Goal: Task Accomplishment & Management: Use online tool/utility

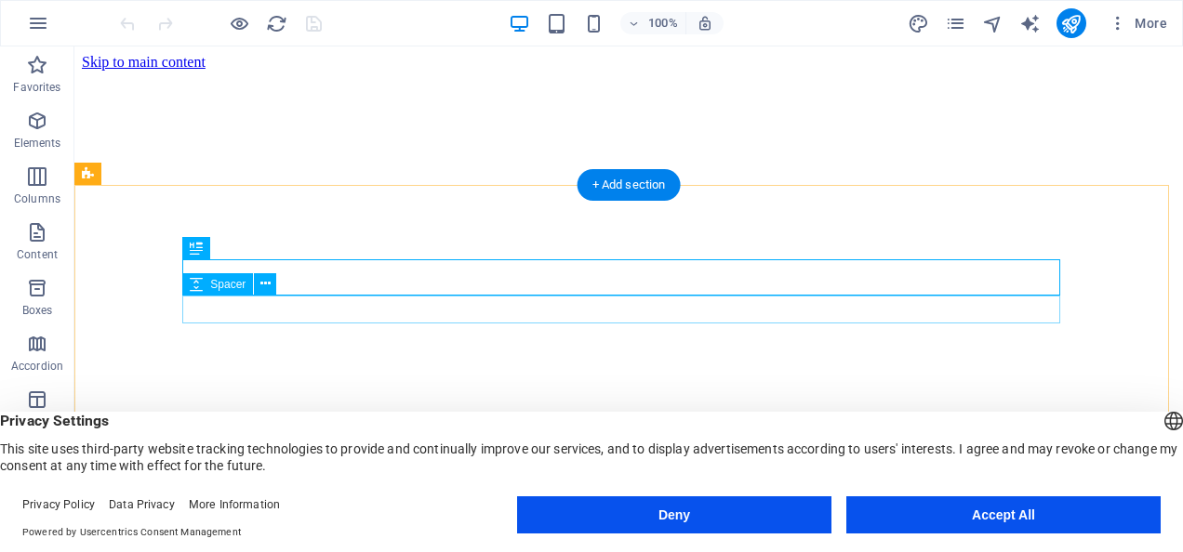
scroll to position [290, 0]
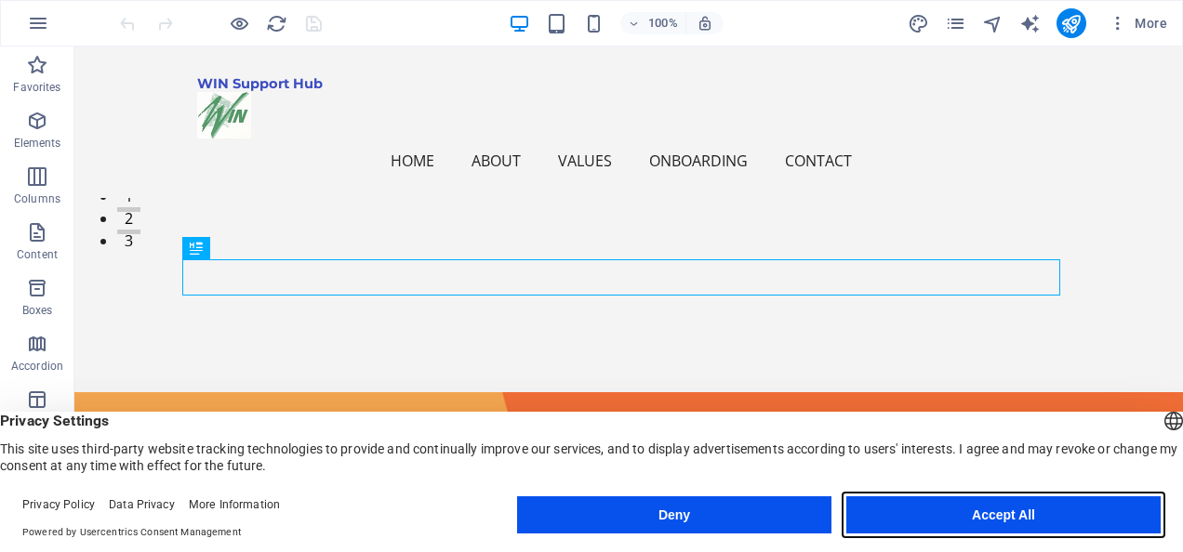
click at [999, 513] on button "Accept All" at bounding box center [1003, 515] width 314 height 37
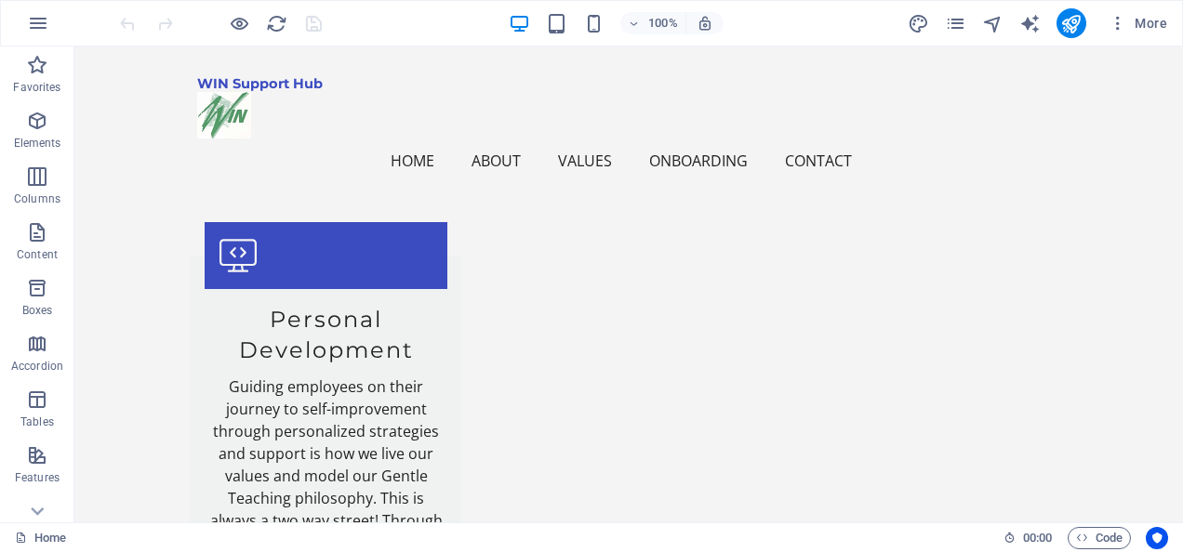
scroll to position [2376, 0]
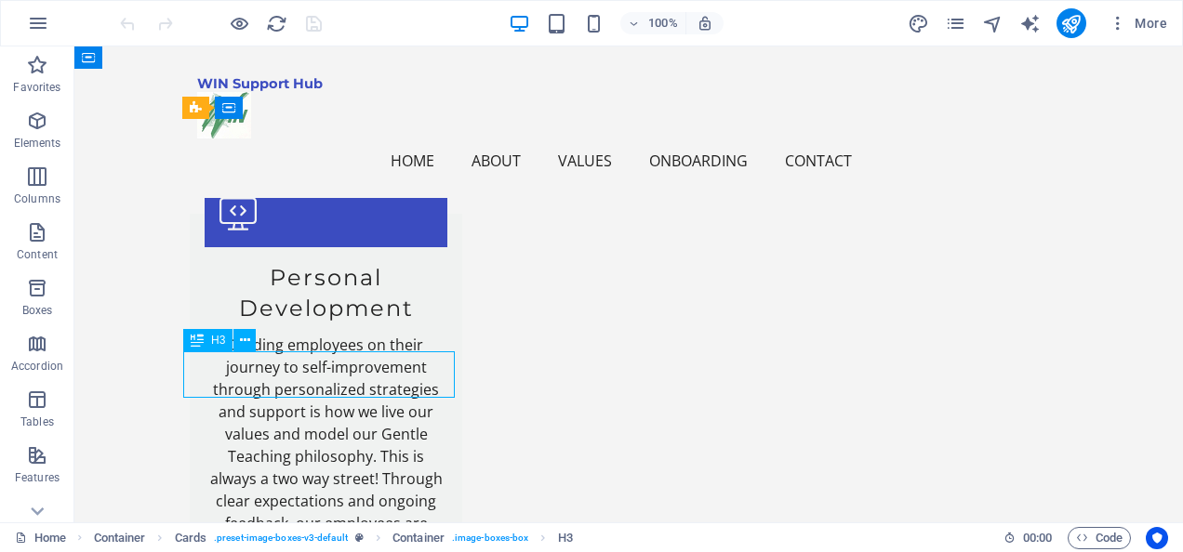
click at [247, 340] on icon at bounding box center [245, 341] width 10 height 20
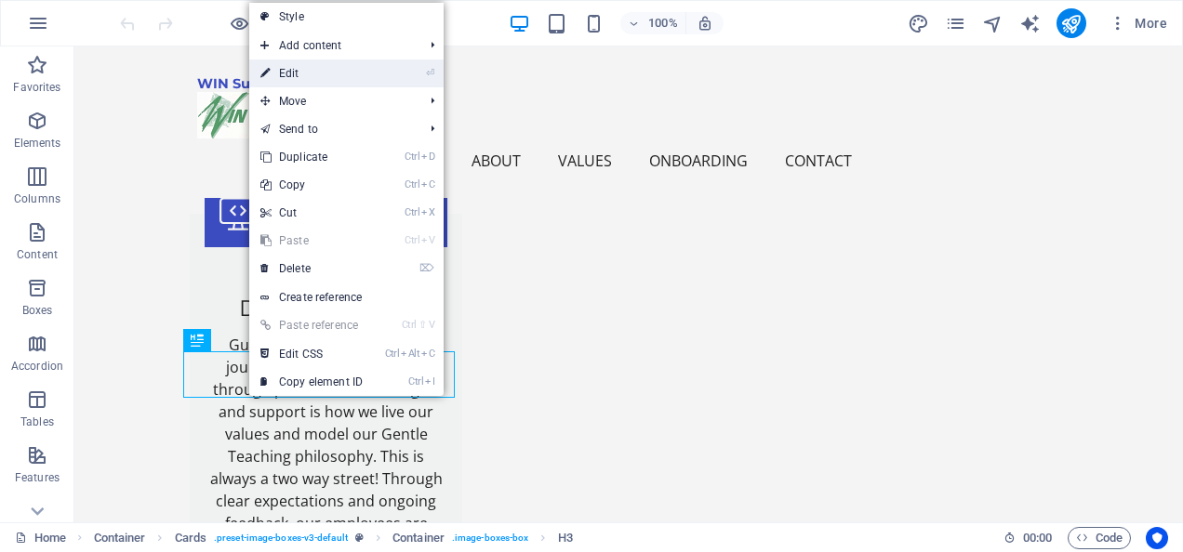
click at [309, 65] on link "⏎ Edit" at bounding box center [311, 74] width 125 height 28
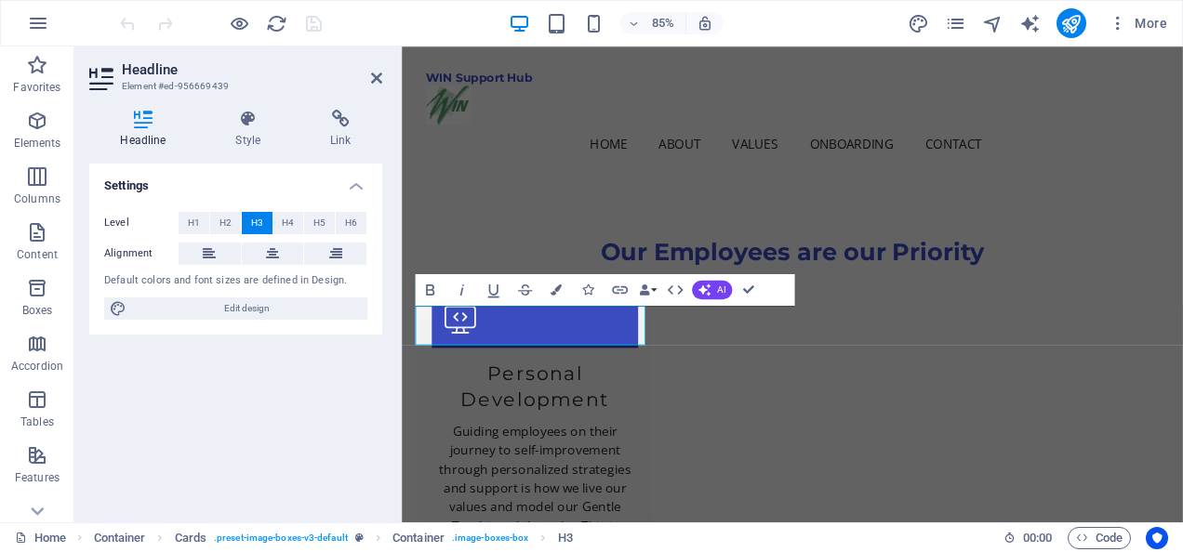
scroll to position [2452, 0]
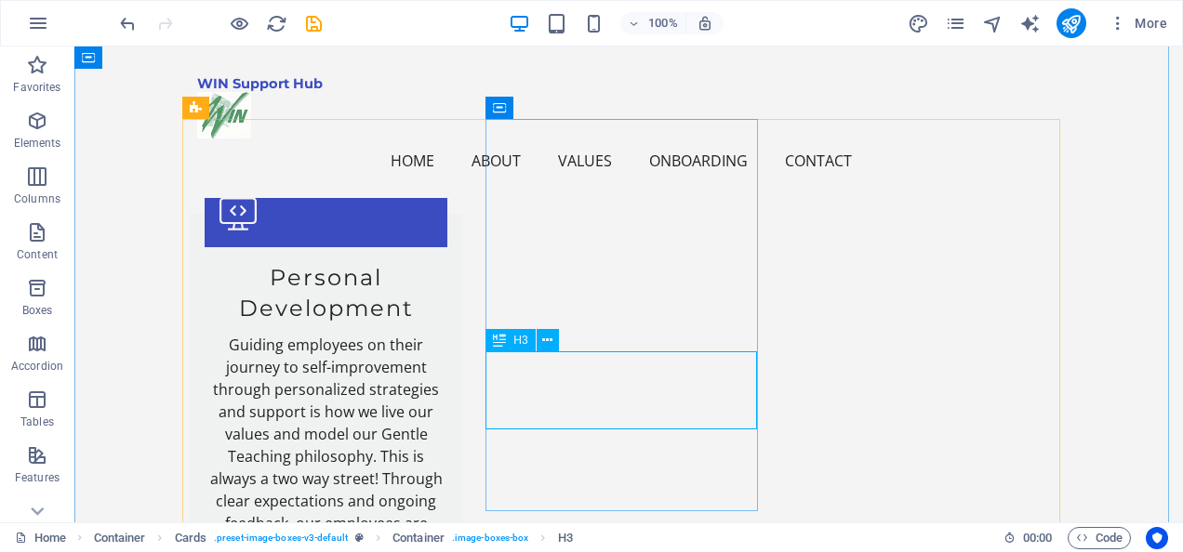
click at [547, 341] on icon at bounding box center [547, 341] width 10 height 20
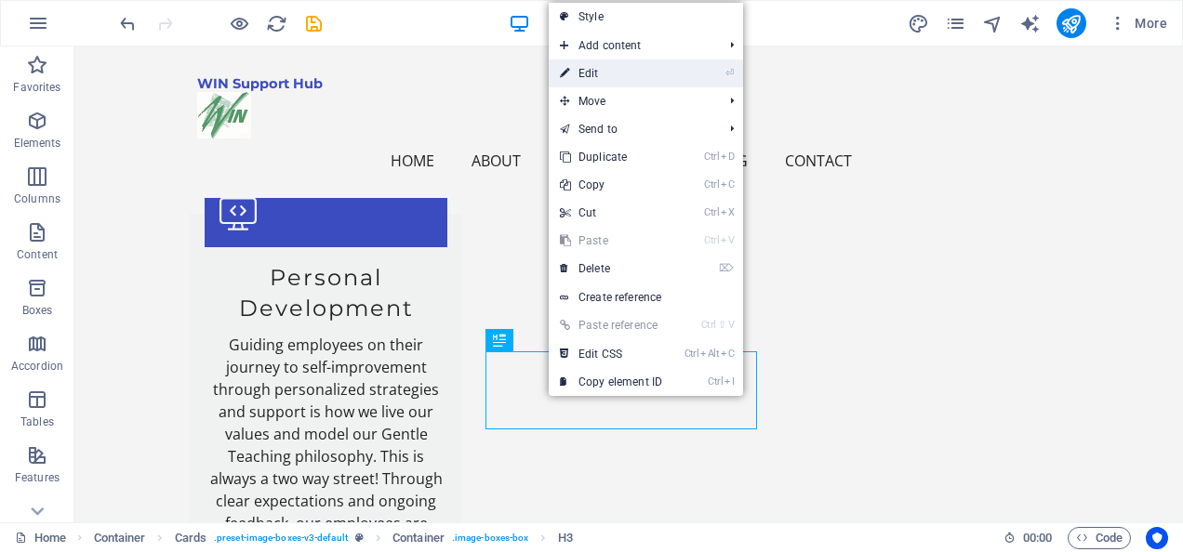
click at [597, 73] on link "⏎ Edit" at bounding box center [611, 74] width 125 height 28
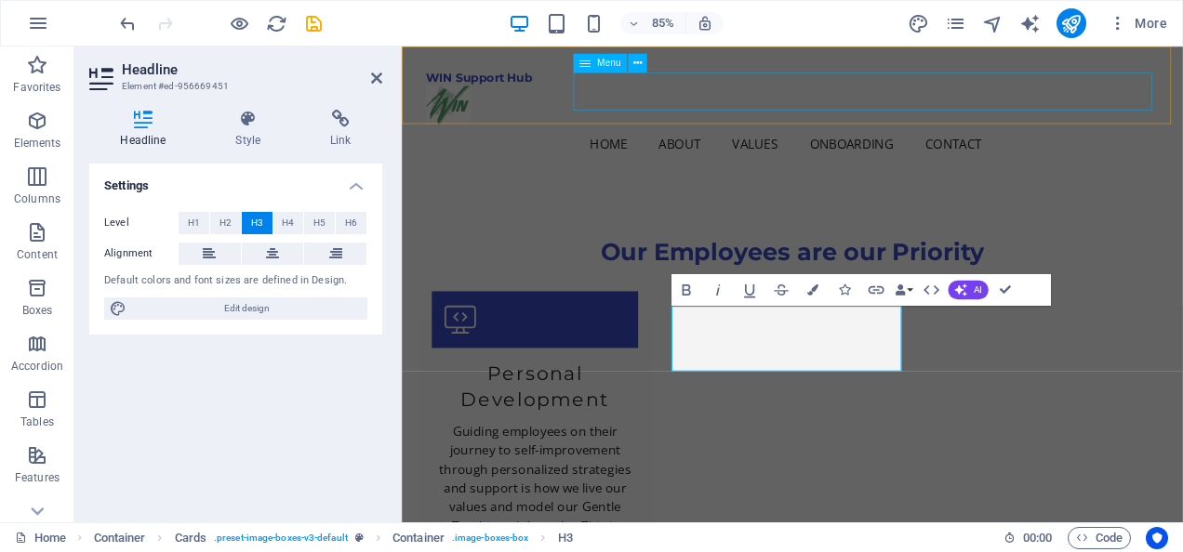
scroll to position [2452, 0]
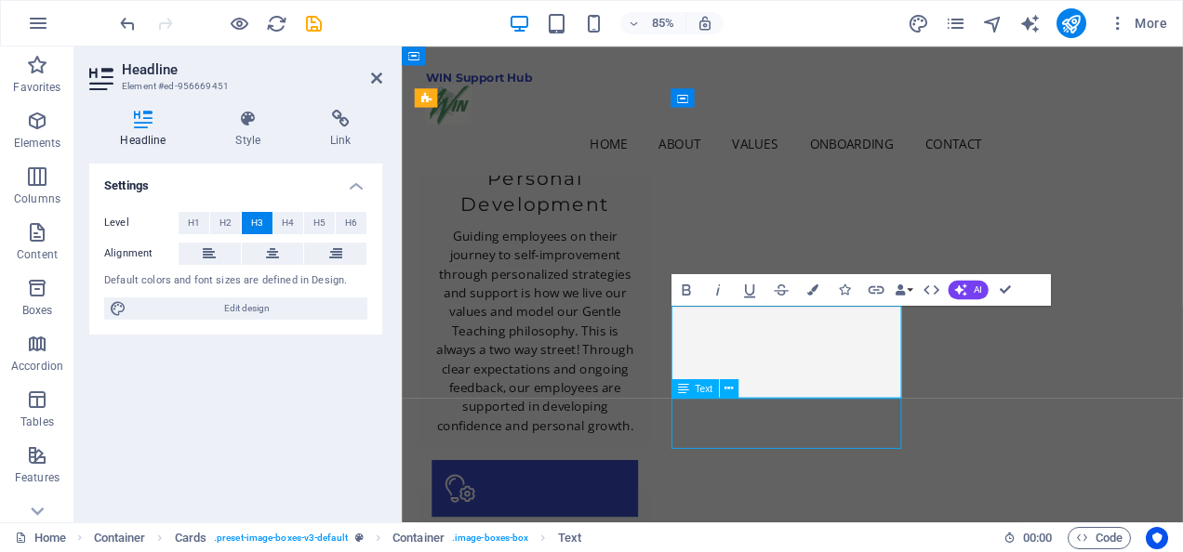
scroll to position [2376, 0]
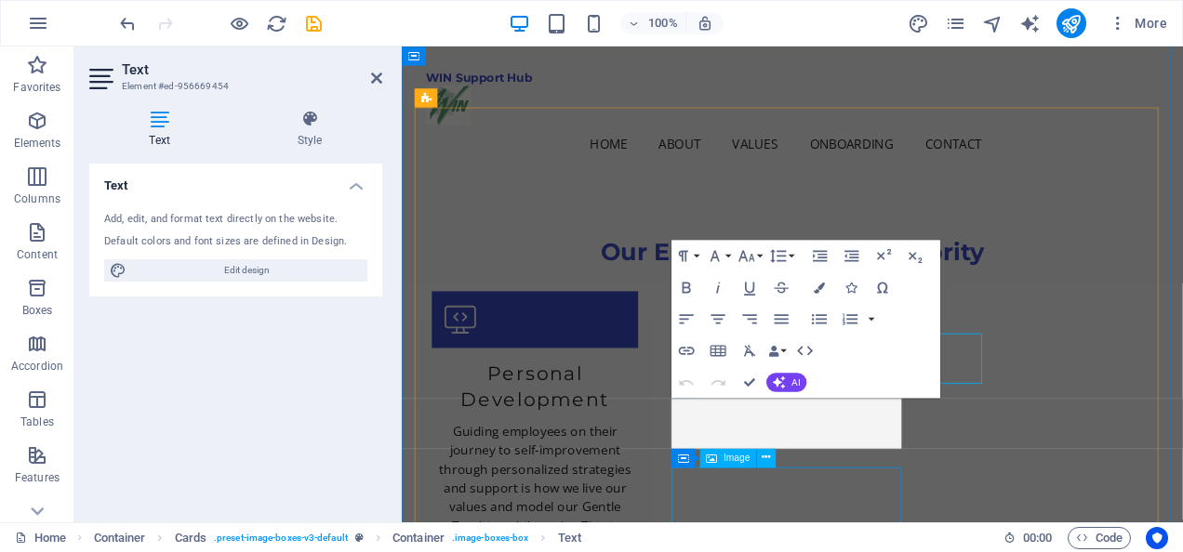
scroll to position [2452, 0]
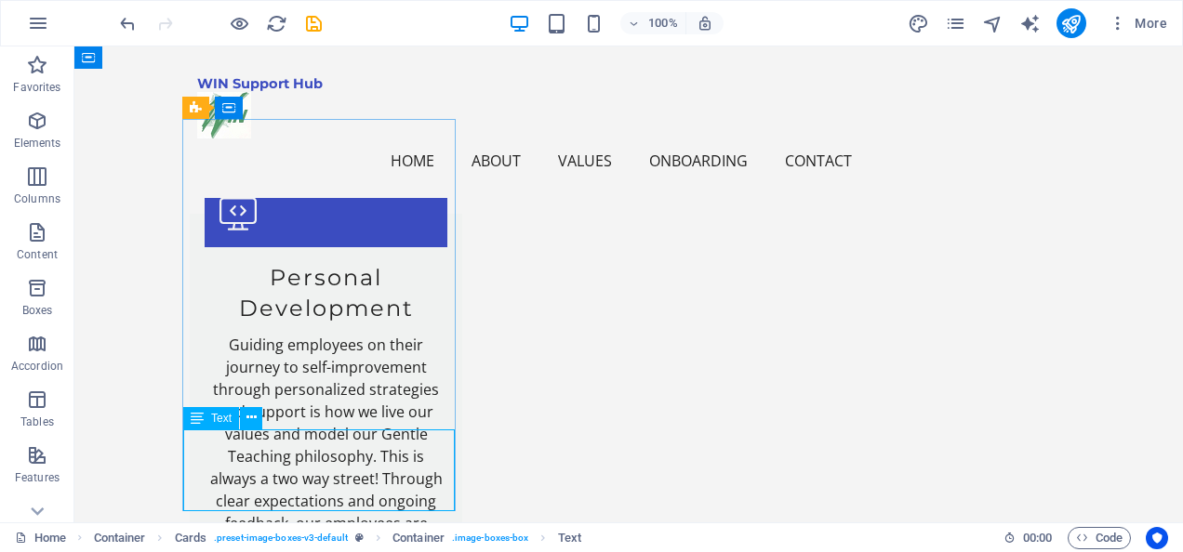
scroll to position [0, 0]
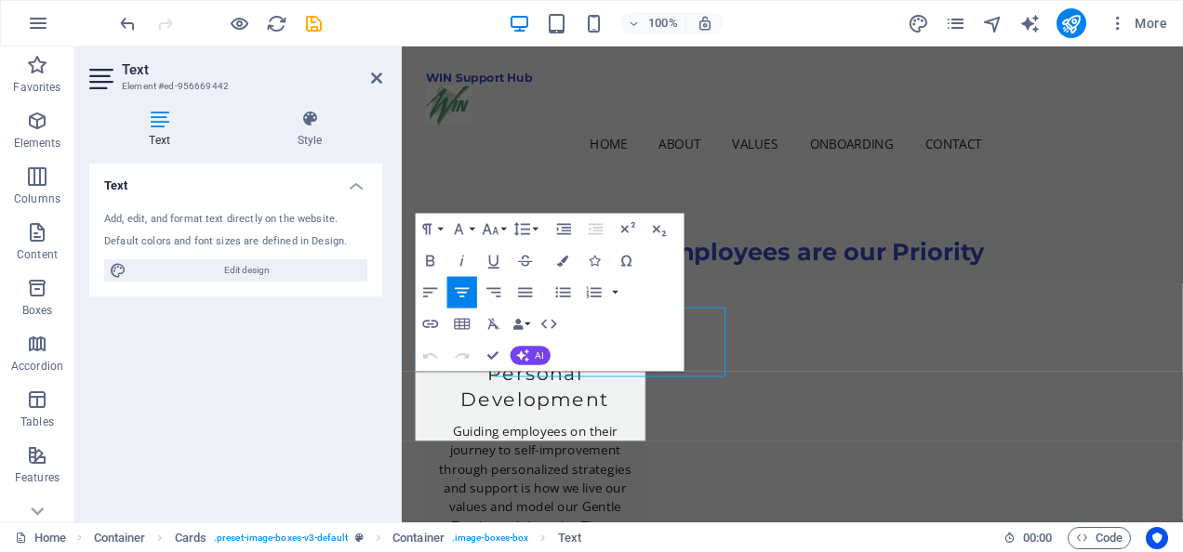
scroll to position [2452, 0]
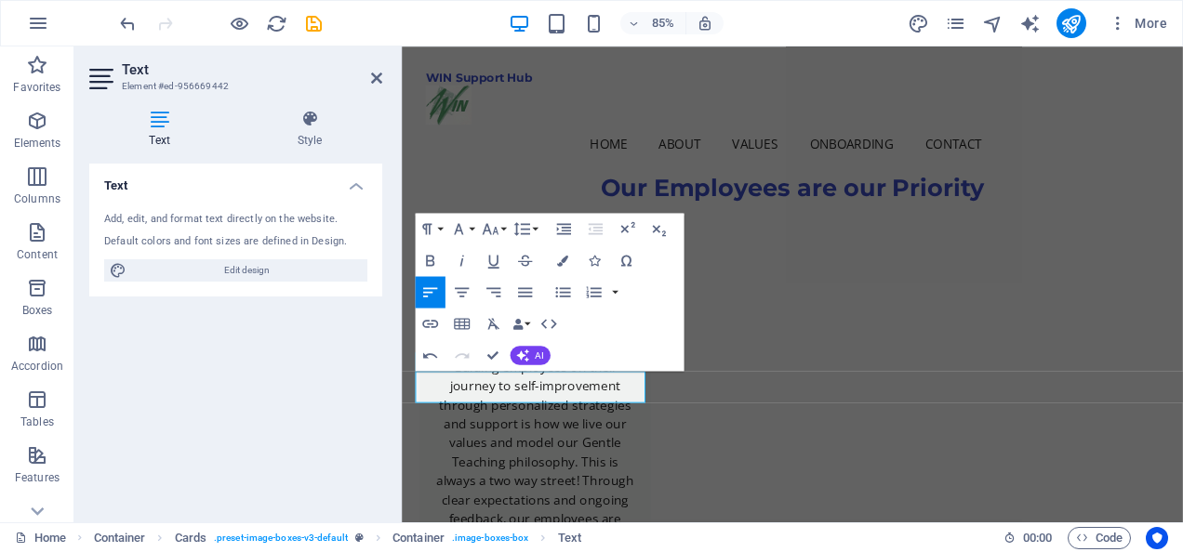
click at [316, 438] on div "Text Add, edit, and format text directly on the website. Default colors and fon…" at bounding box center [235, 336] width 293 height 344
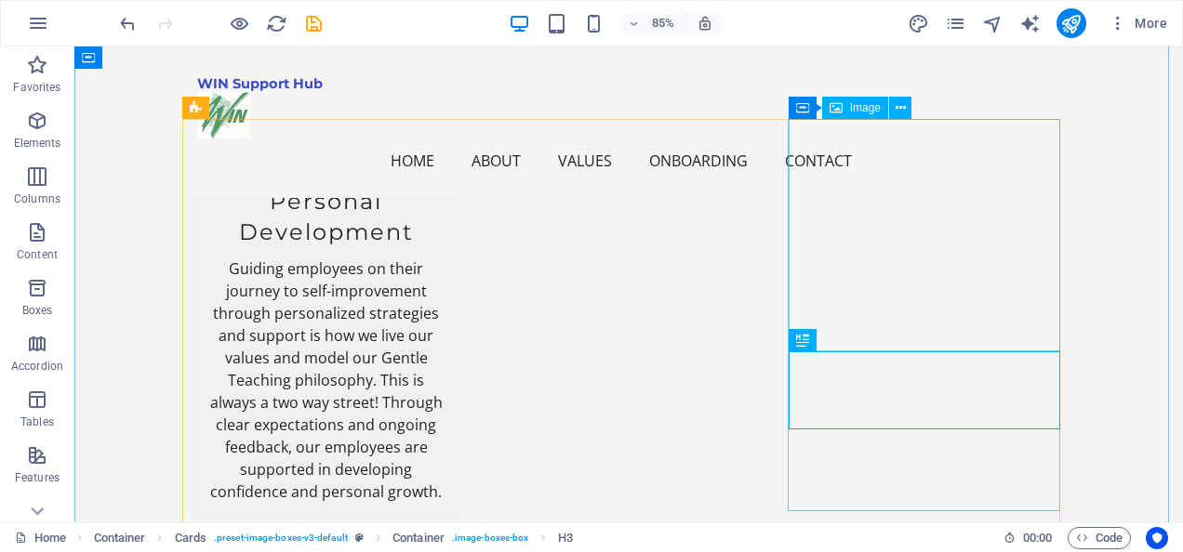
scroll to position [2376, 0]
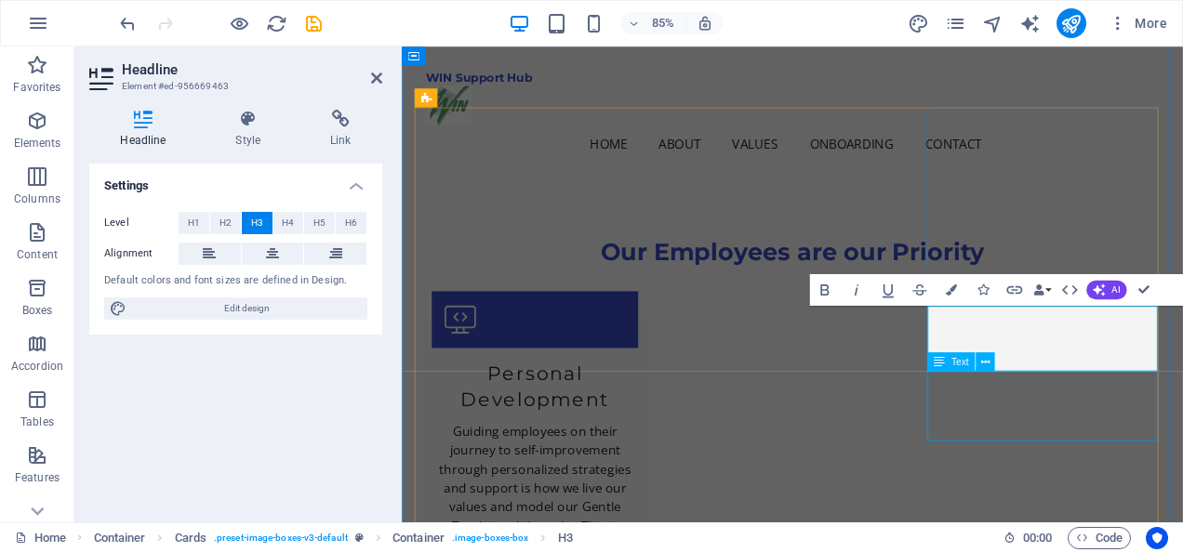
scroll to position [2452, 0]
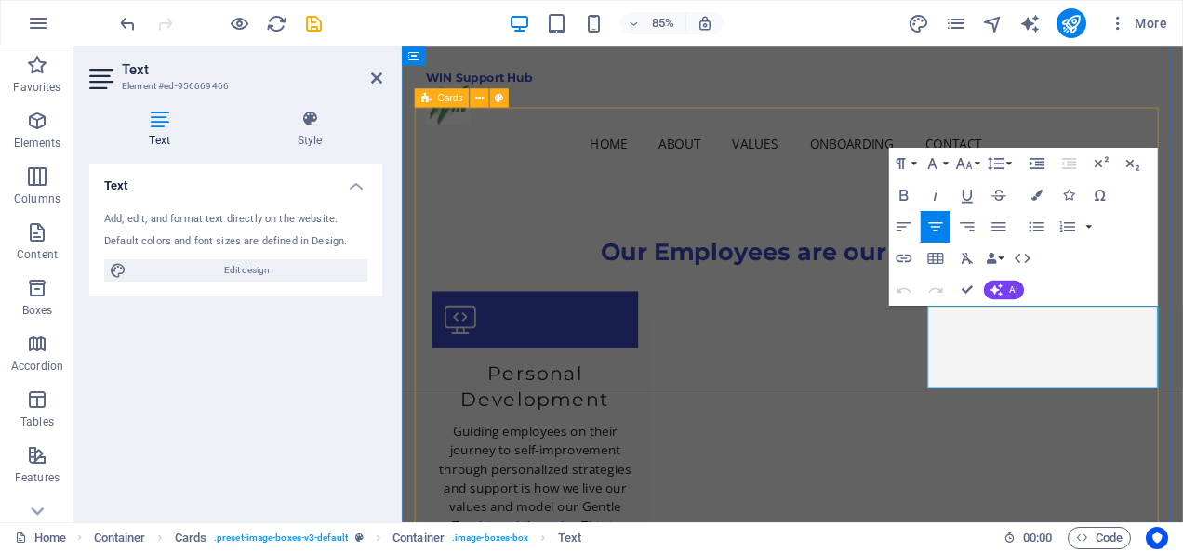
scroll to position [2452, 0]
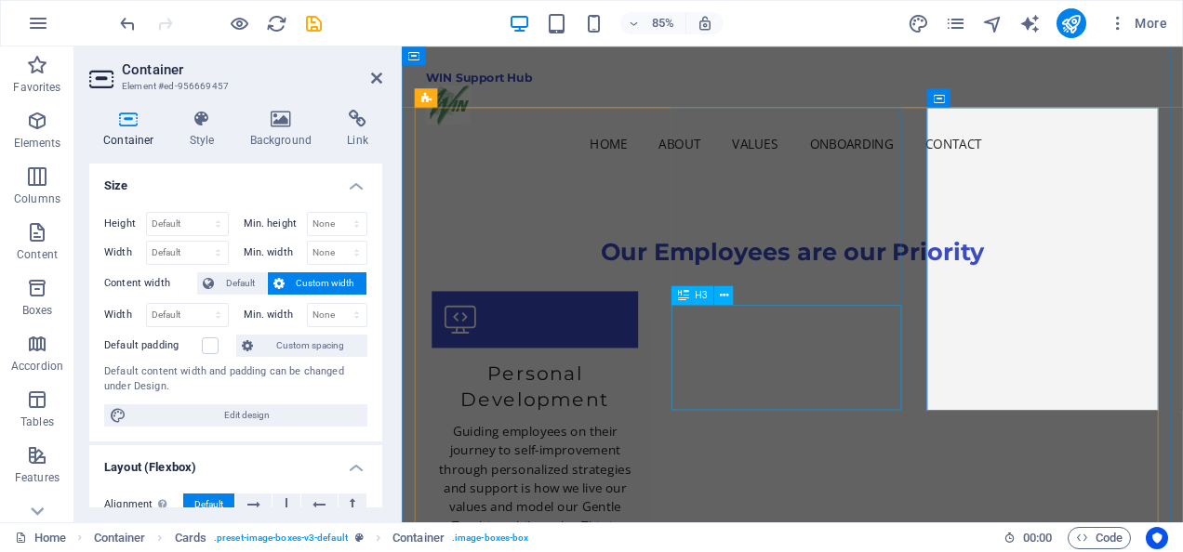
scroll to position [2453, 0]
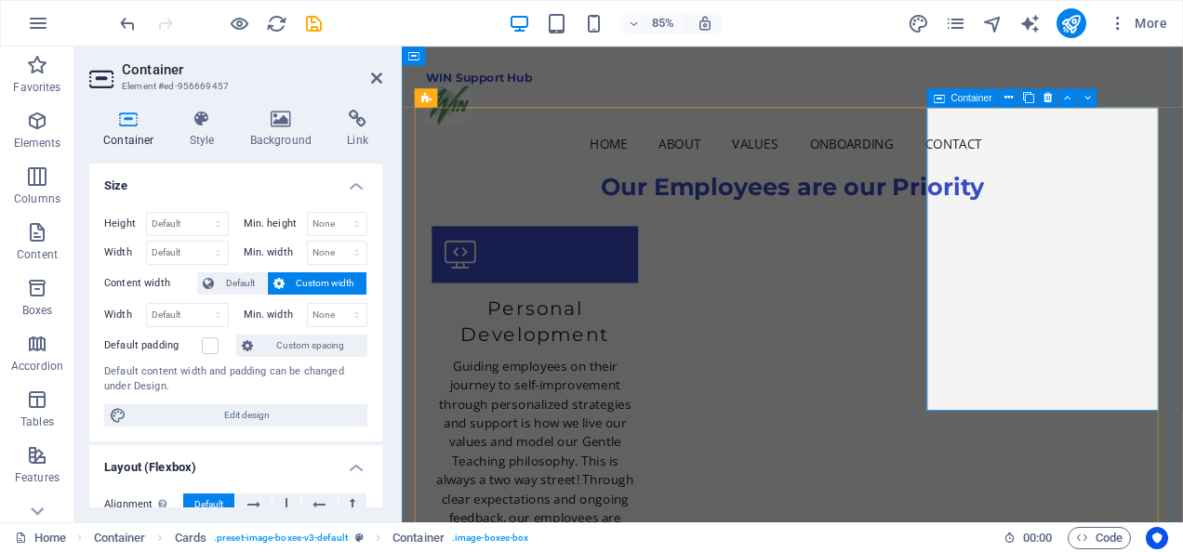
click at [230, 272] on span "Default" at bounding box center [240, 283] width 42 height 22
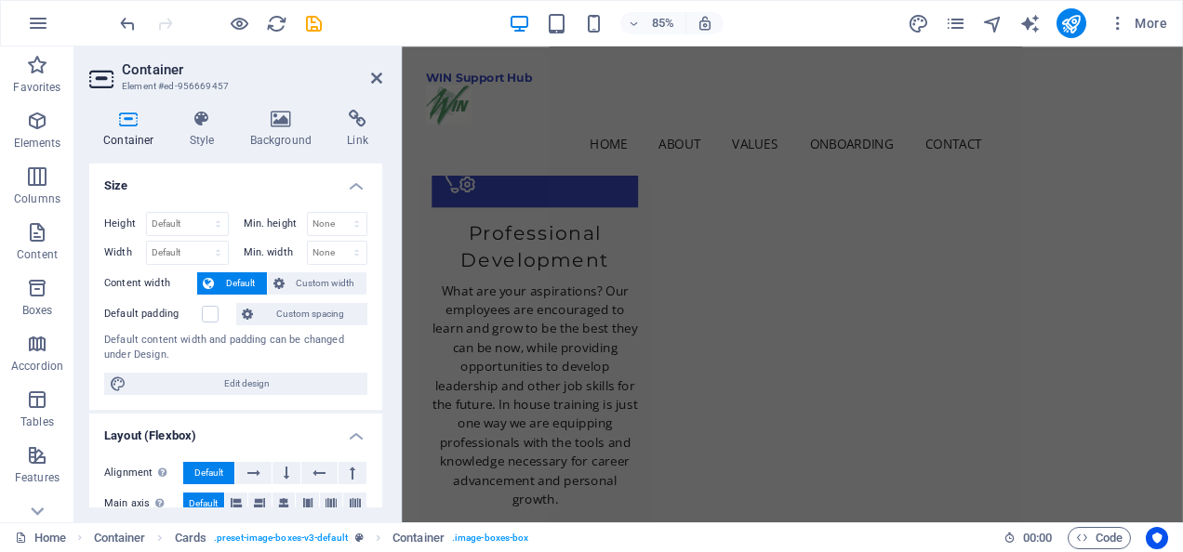
scroll to position [3028, 0]
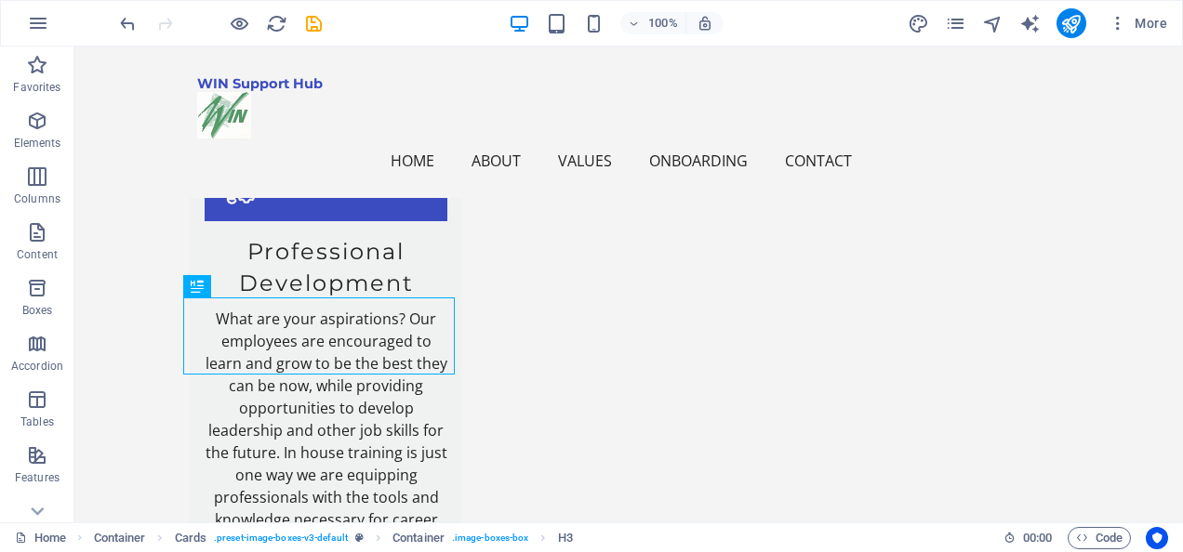
scroll to position [2818, 0]
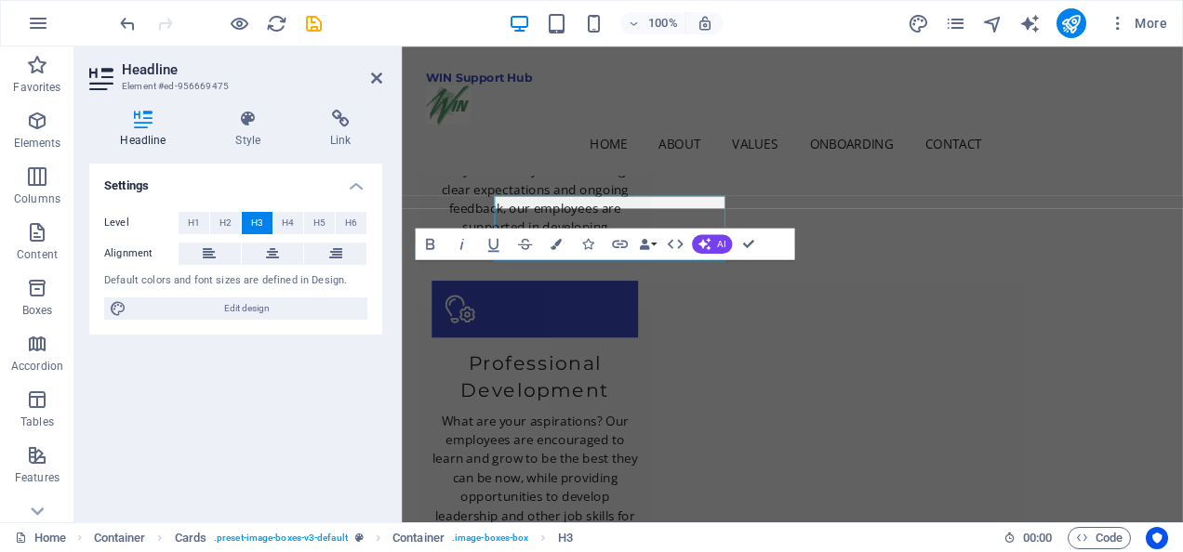
scroll to position [2893, 0]
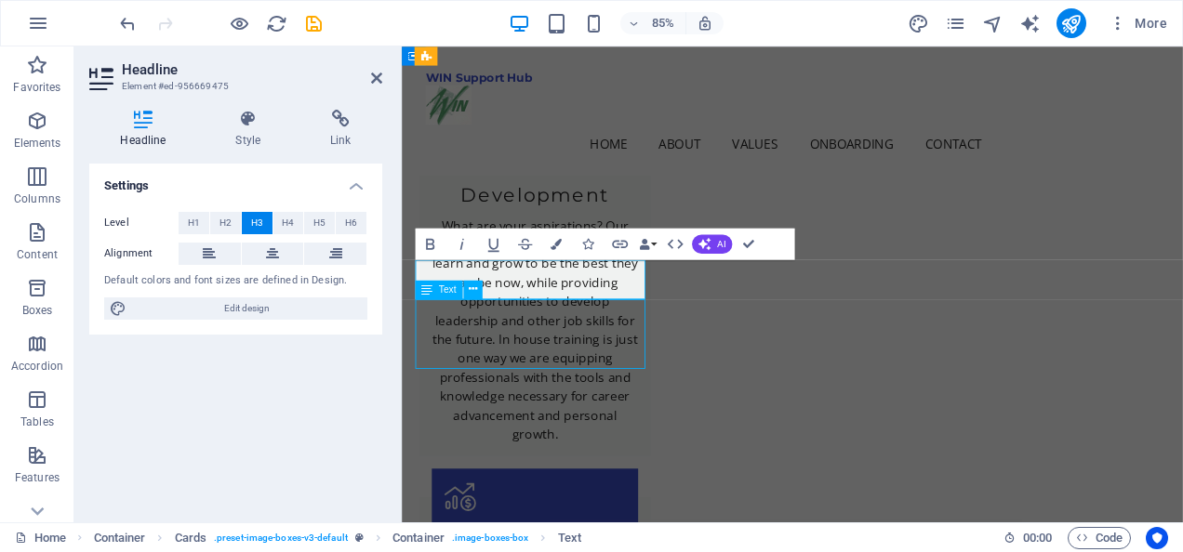
scroll to position [2818, 0]
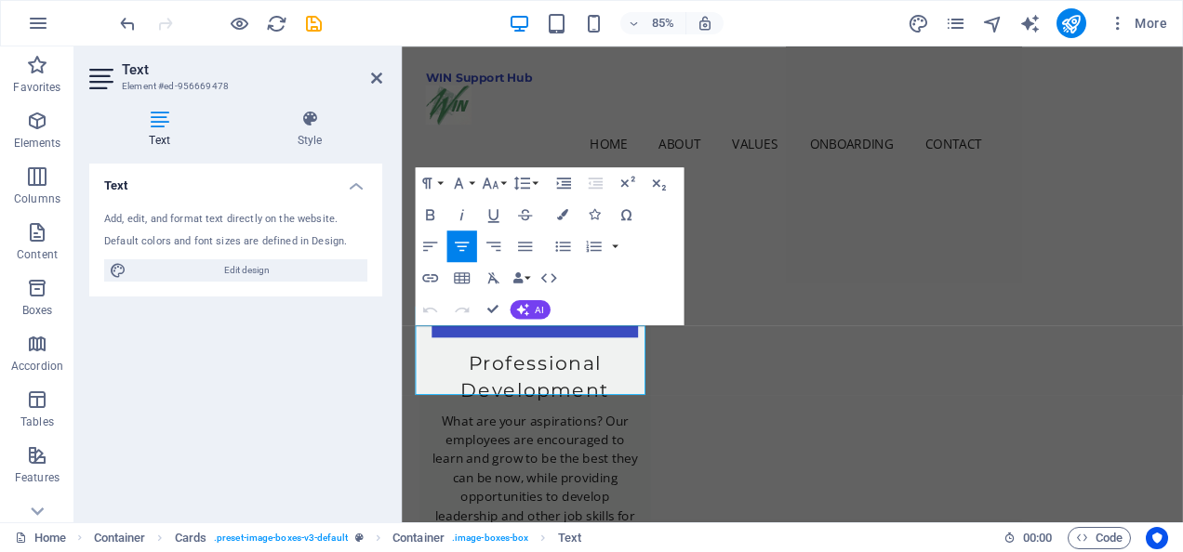
scroll to position [2893, 0]
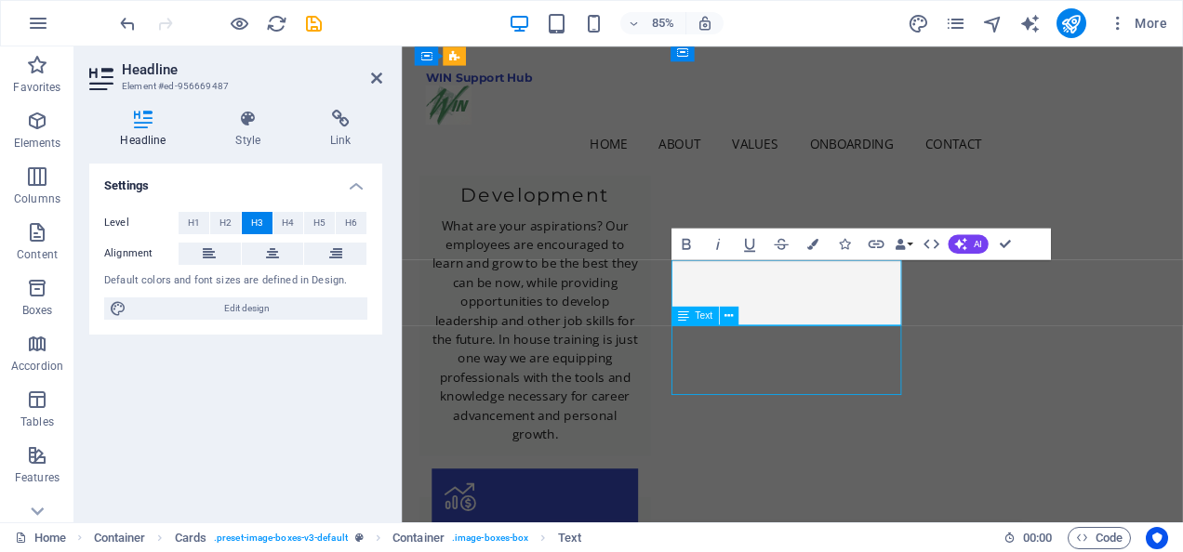
scroll to position [2818, 0]
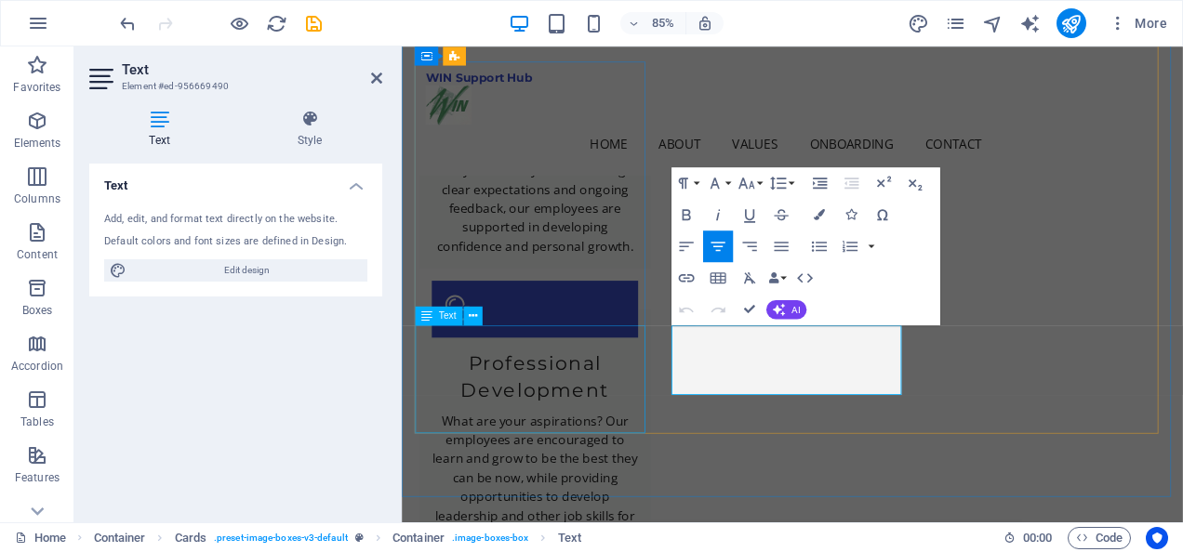
scroll to position [2893, 0]
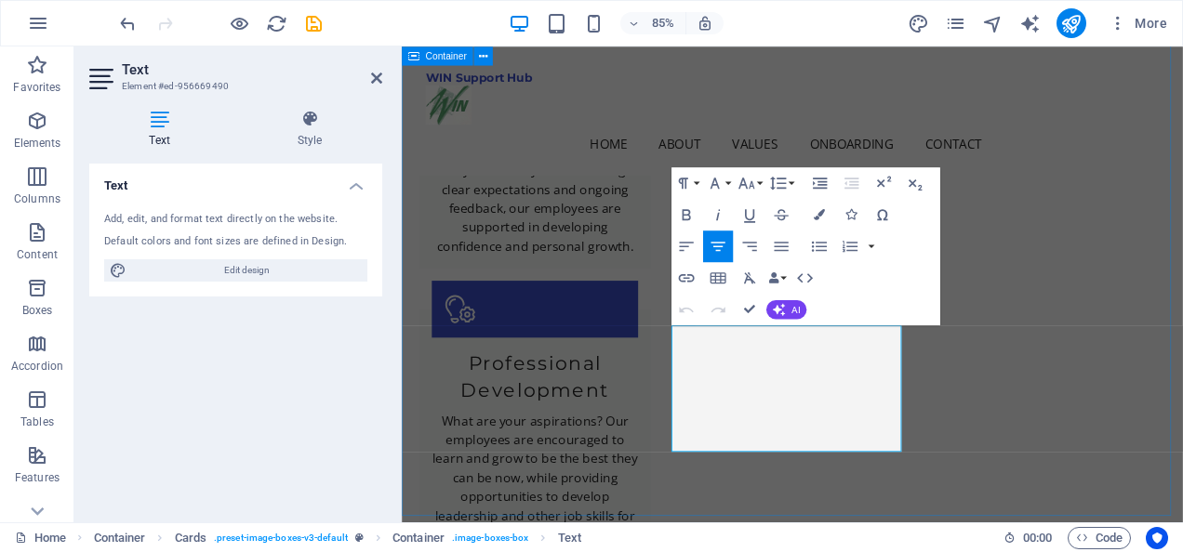
scroll to position [2893, 0]
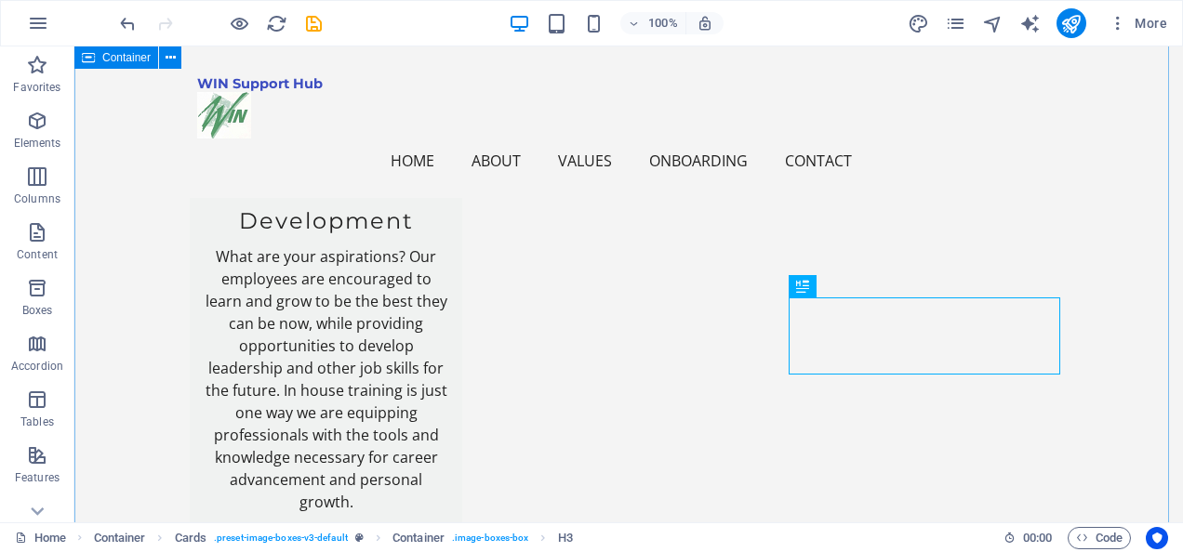
scroll to position [2818, 0]
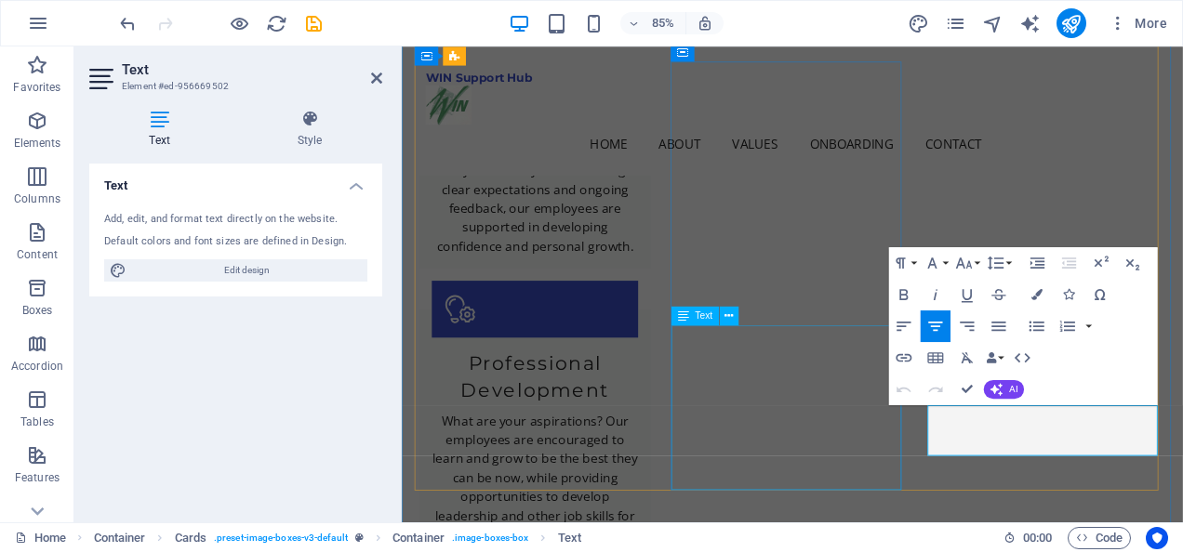
scroll to position [2893, 0]
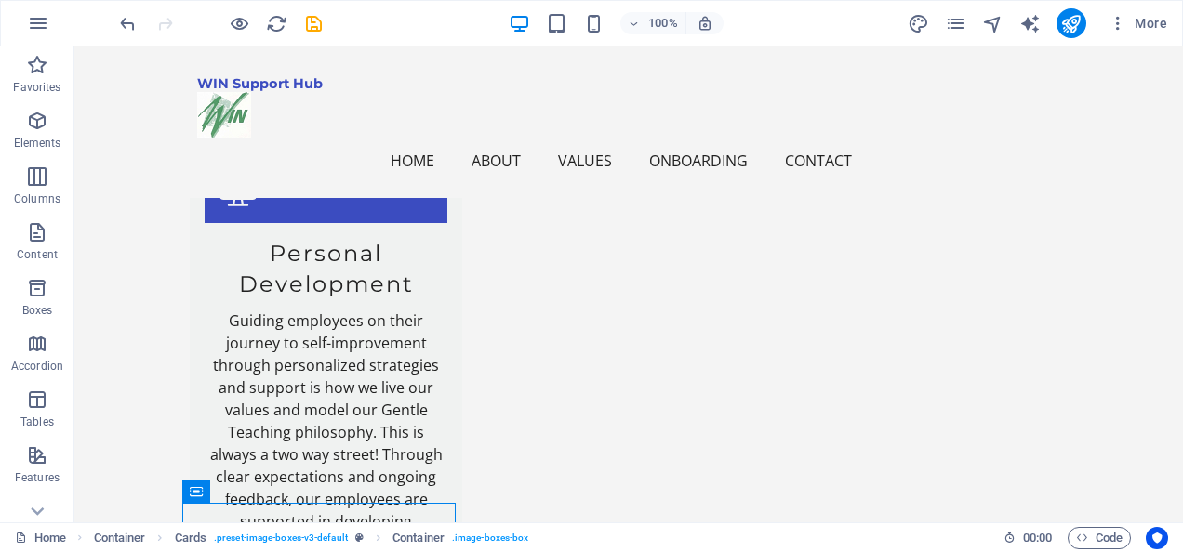
scroll to position [2366, 0]
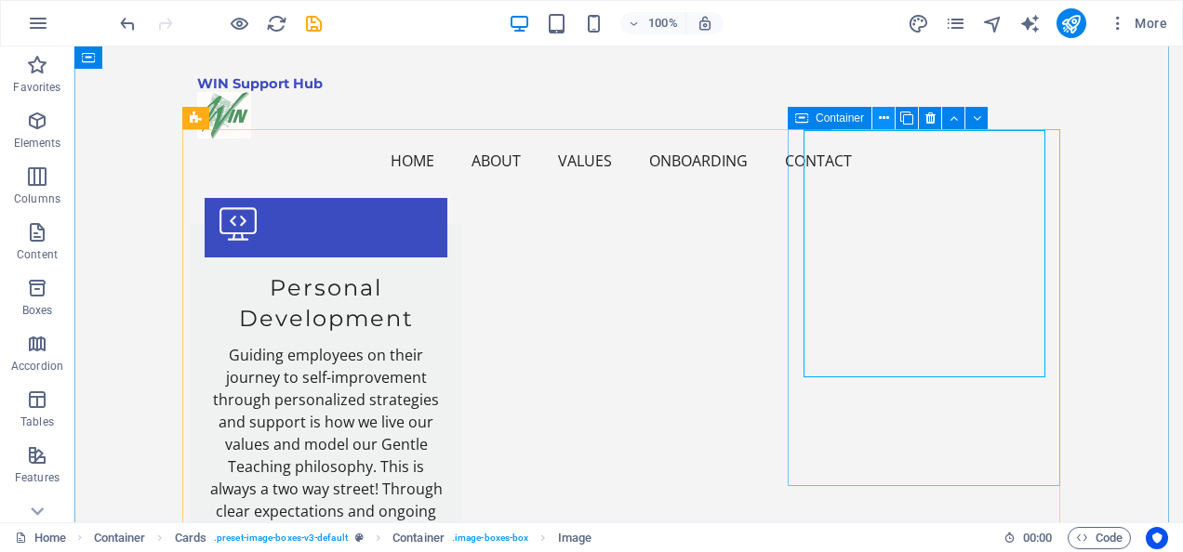
click at [885, 115] on icon at bounding box center [884, 119] width 10 height 20
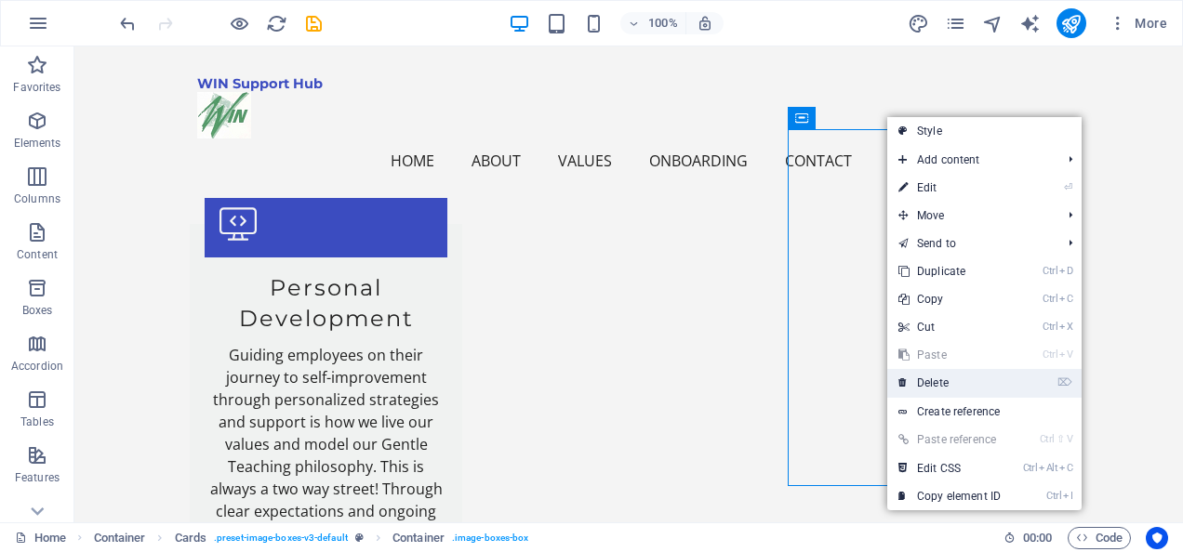
click at [952, 378] on link "⌦ Delete" at bounding box center [949, 383] width 125 height 28
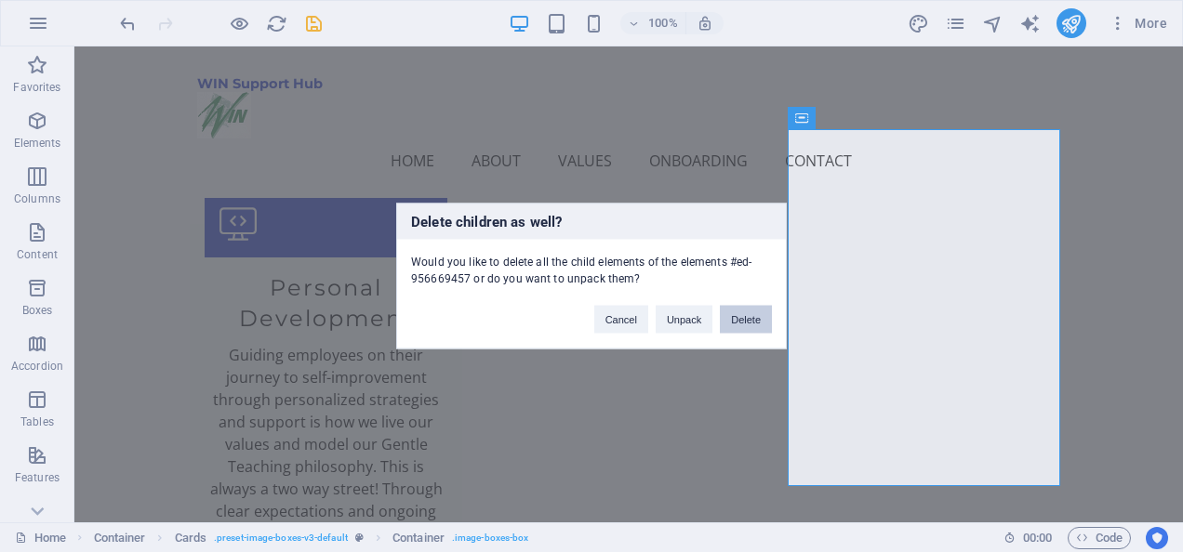
click at [739, 316] on button "Delete" at bounding box center [746, 320] width 52 height 28
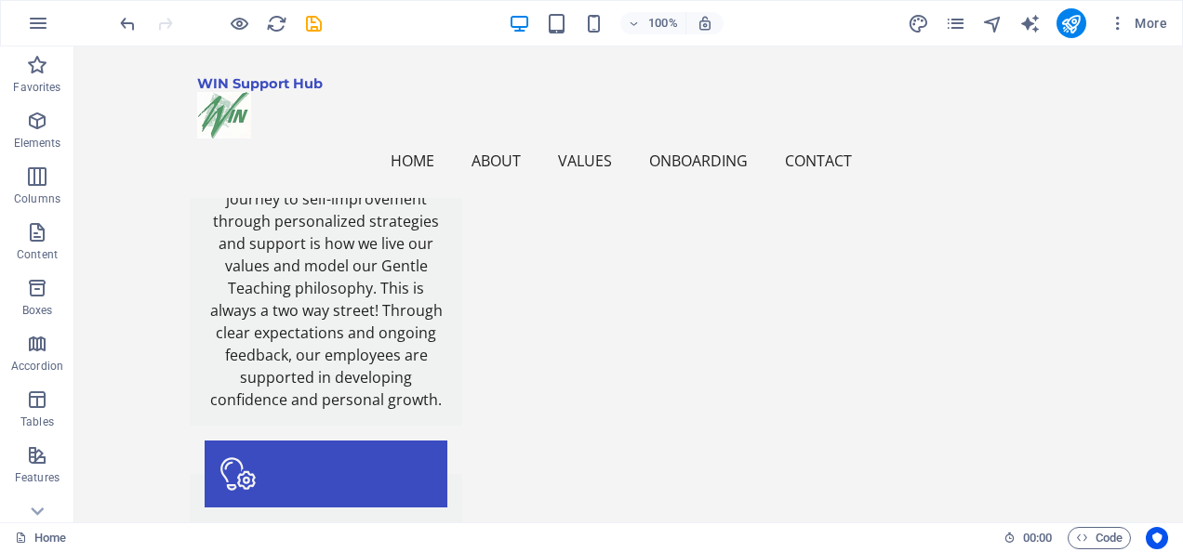
scroll to position [2237, 0]
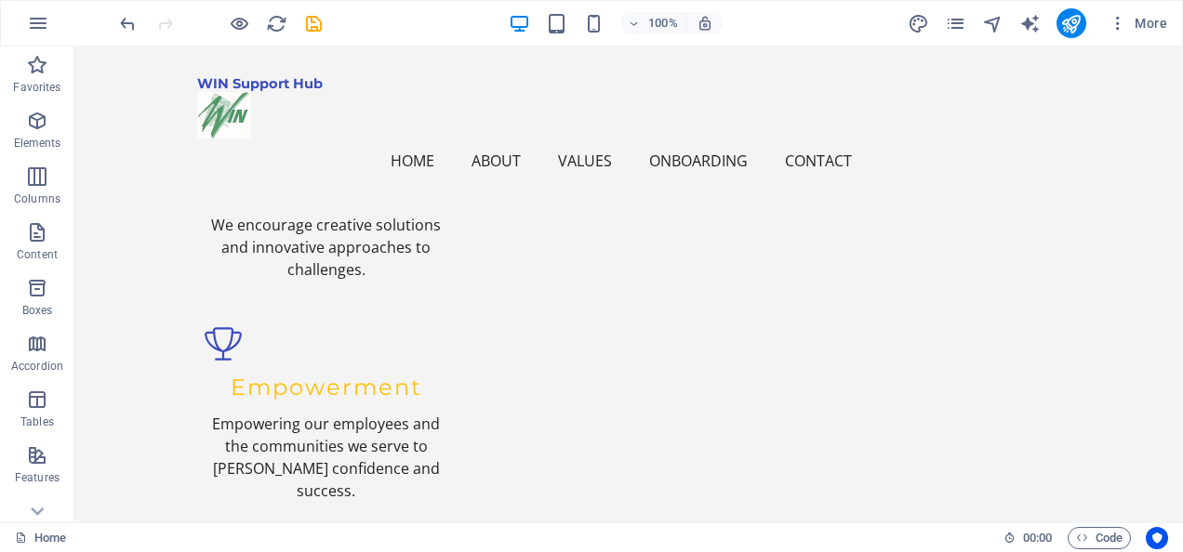
scroll to position [1819, 0]
